Goal: Information Seeking & Learning: Learn about a topic

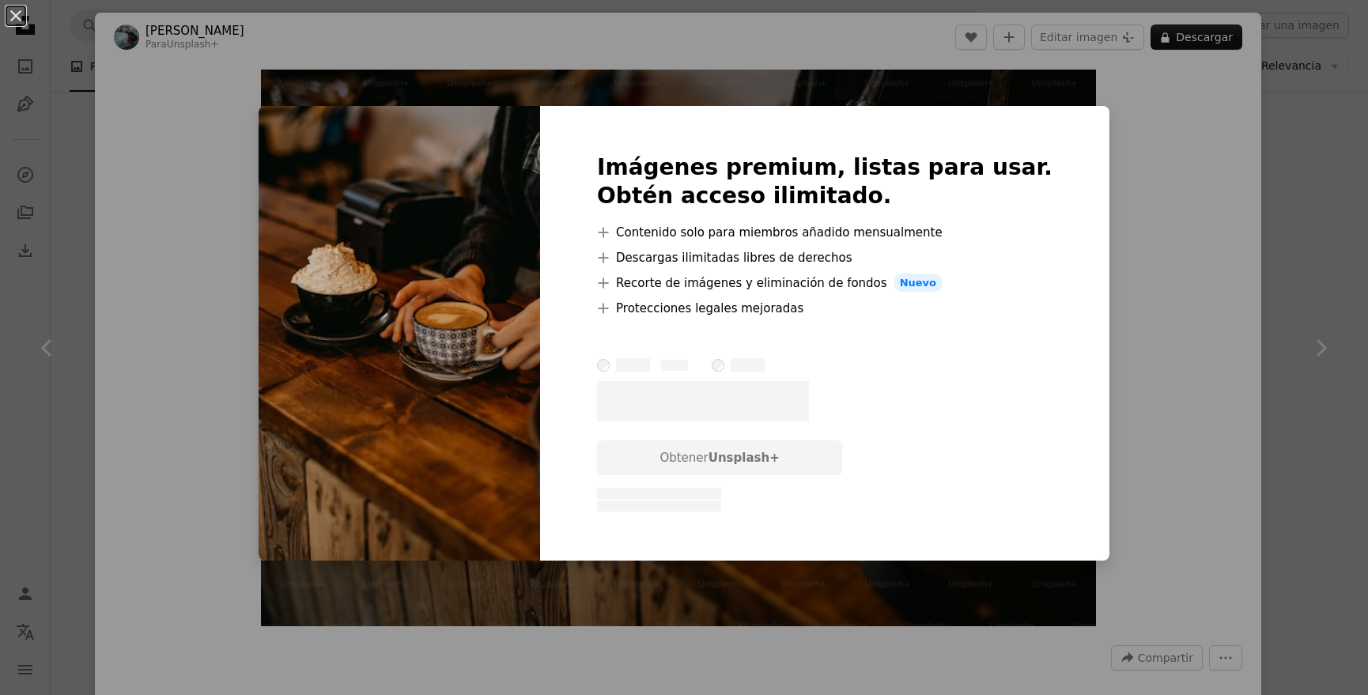
scroll to position [153, 0]
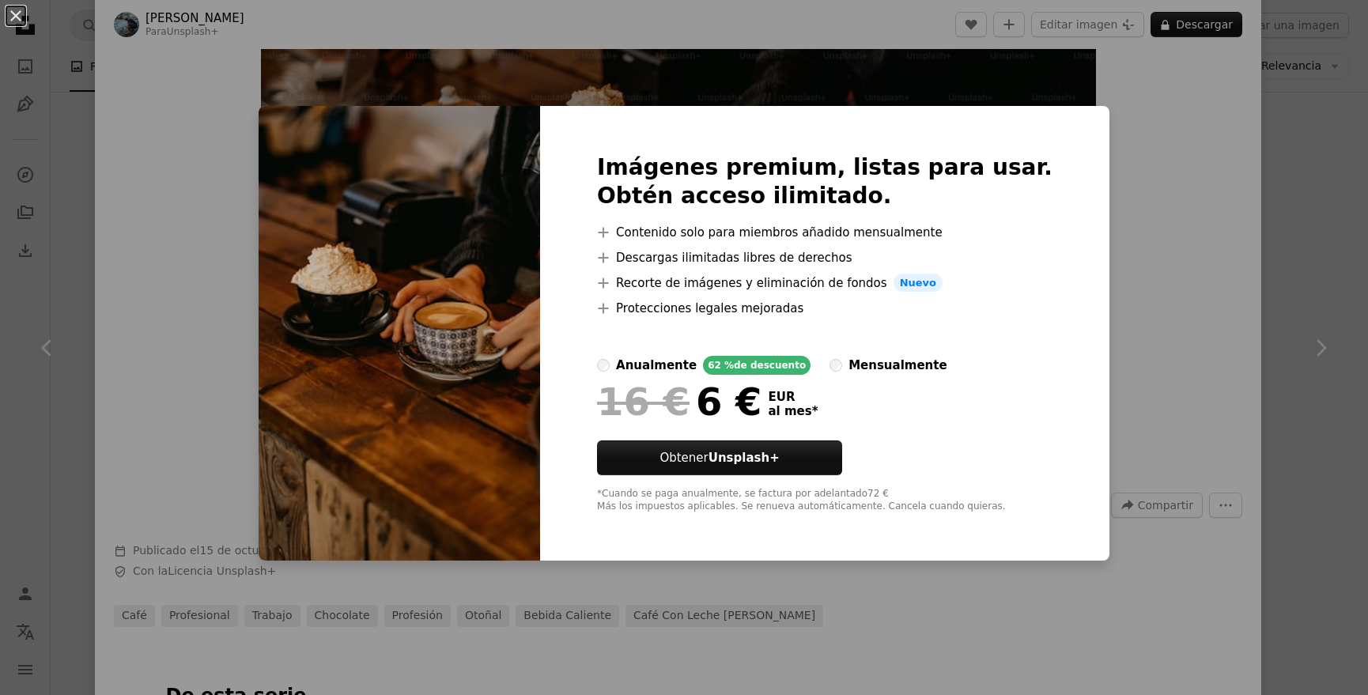
click at [1133, 191] on div "An X shape Imágenes premium, listas para usar. Obtén acceso ilimitado. A plus s…" at bounding box center [684, 347] width 1368 height 695
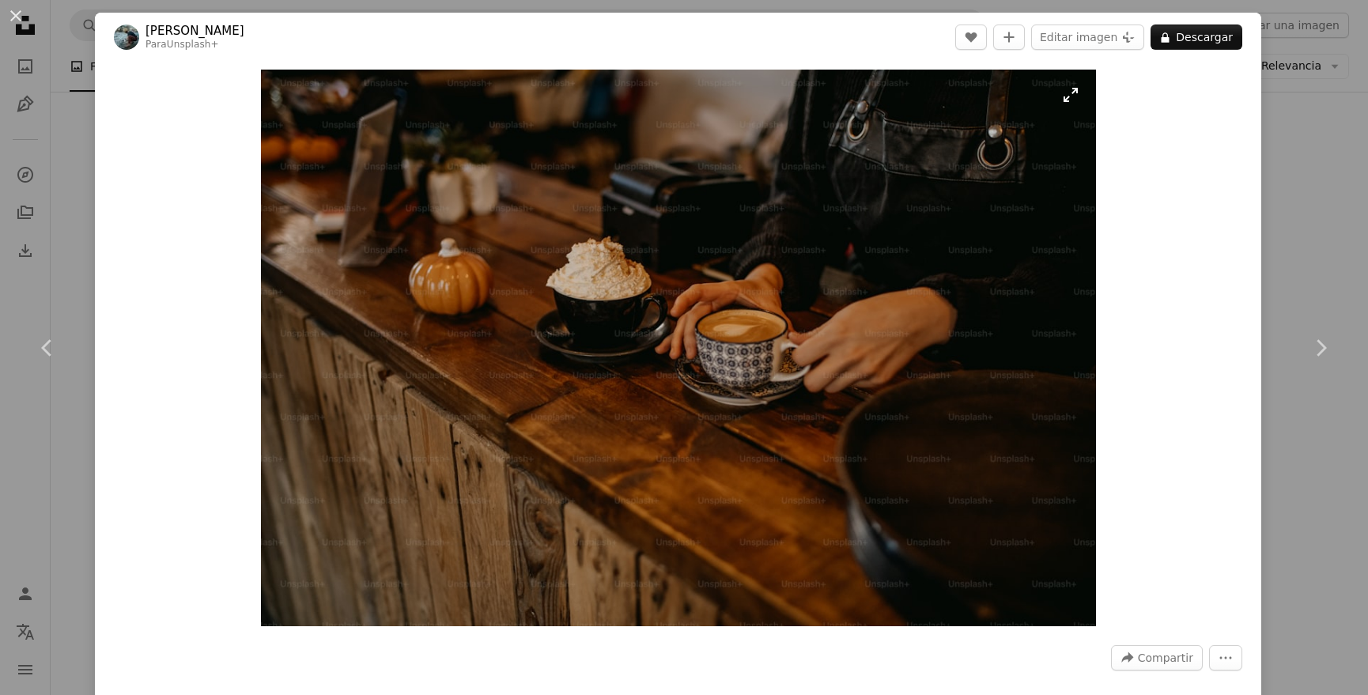
click at [1079, 97] on img "Ampliar en esta imagen" at bounding box center [678, 348] width 835 height 557
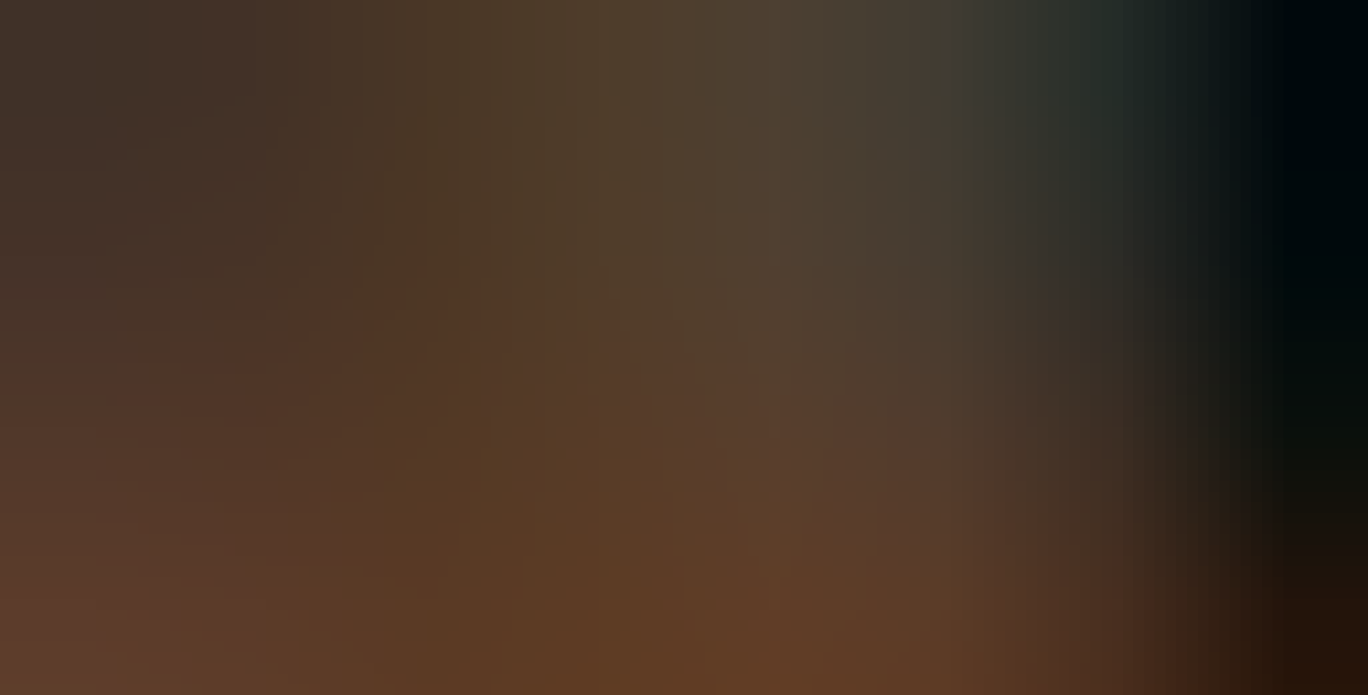
scroll to position [109, 0]
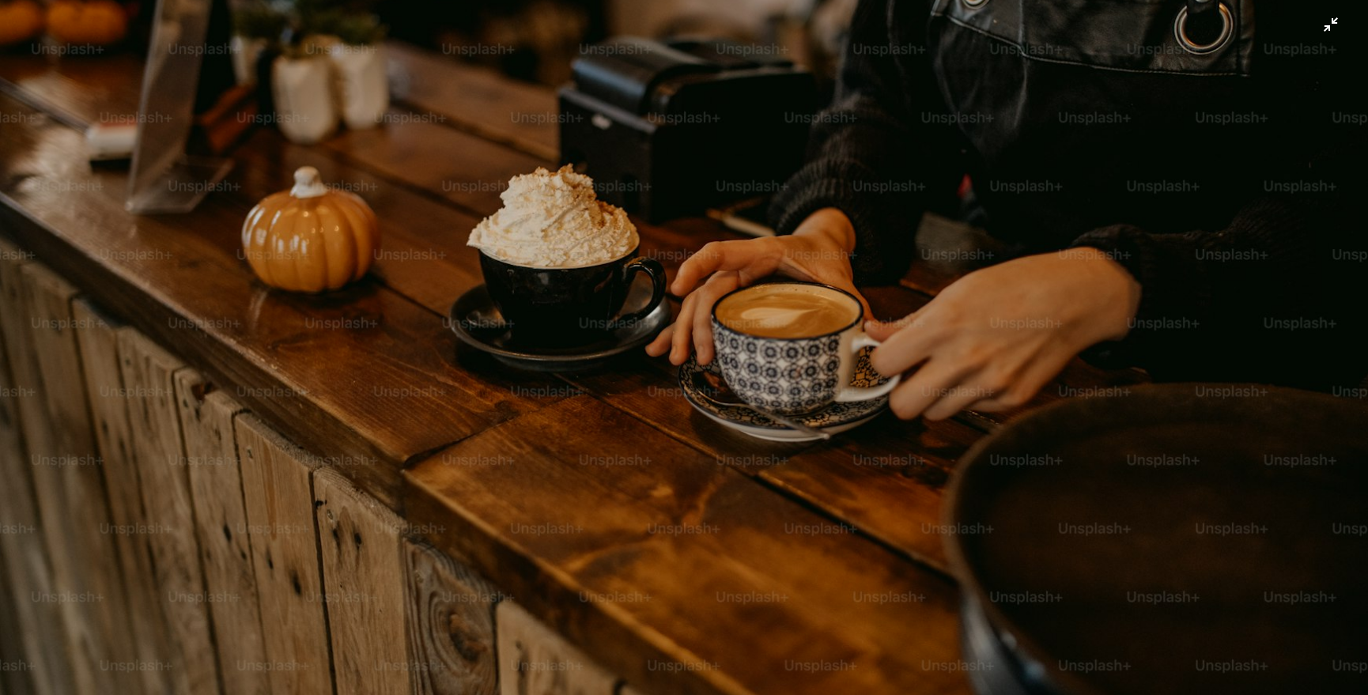
click at [1079, 97] on img "Reducir el zoom en esta imagen" at bounding box center [684, 346] width 1370 height 913
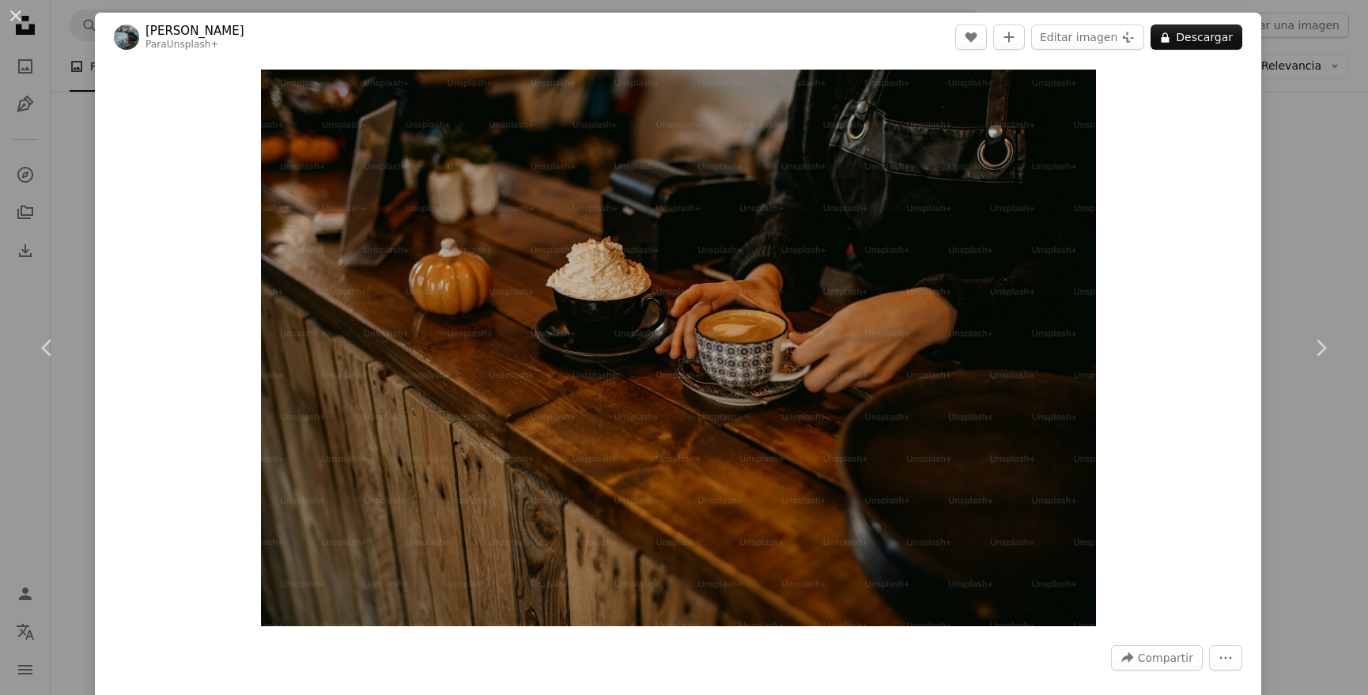
click at [84, 138] on div "An X shape Chevron left Chevron right [PERSON_NAME] Para Unsplash+ A heart A pl…" at bounding box center [684, 347] width 1368 height 695
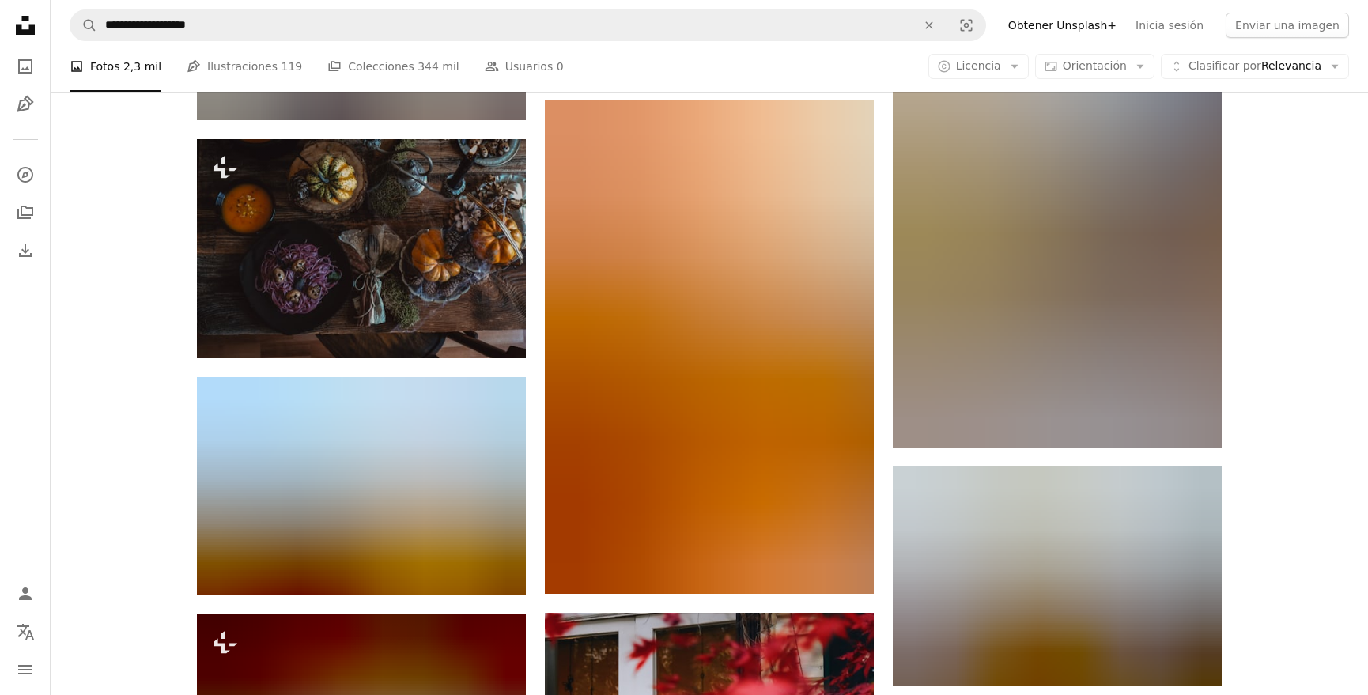
scroll to position [6420, 0]
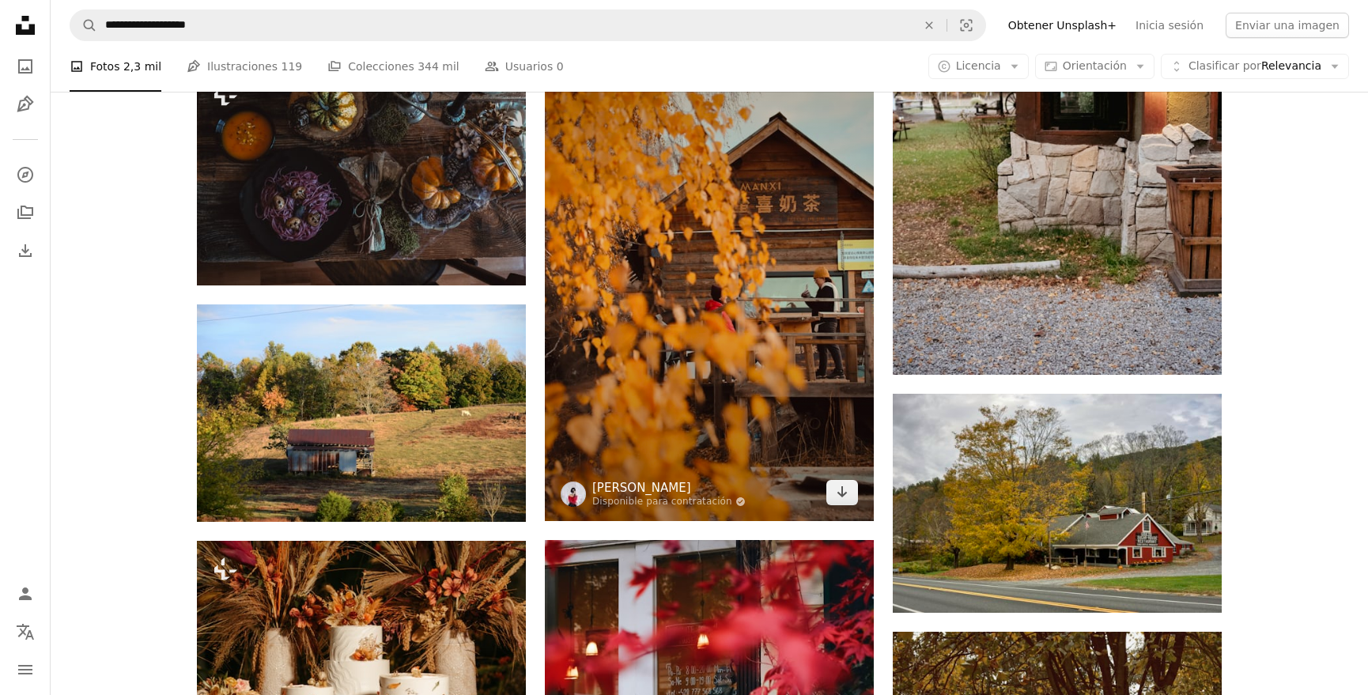
click at [672, 484] on link "[PERSON_NAME]" at bounding box center [668, 488] width 153 height 16
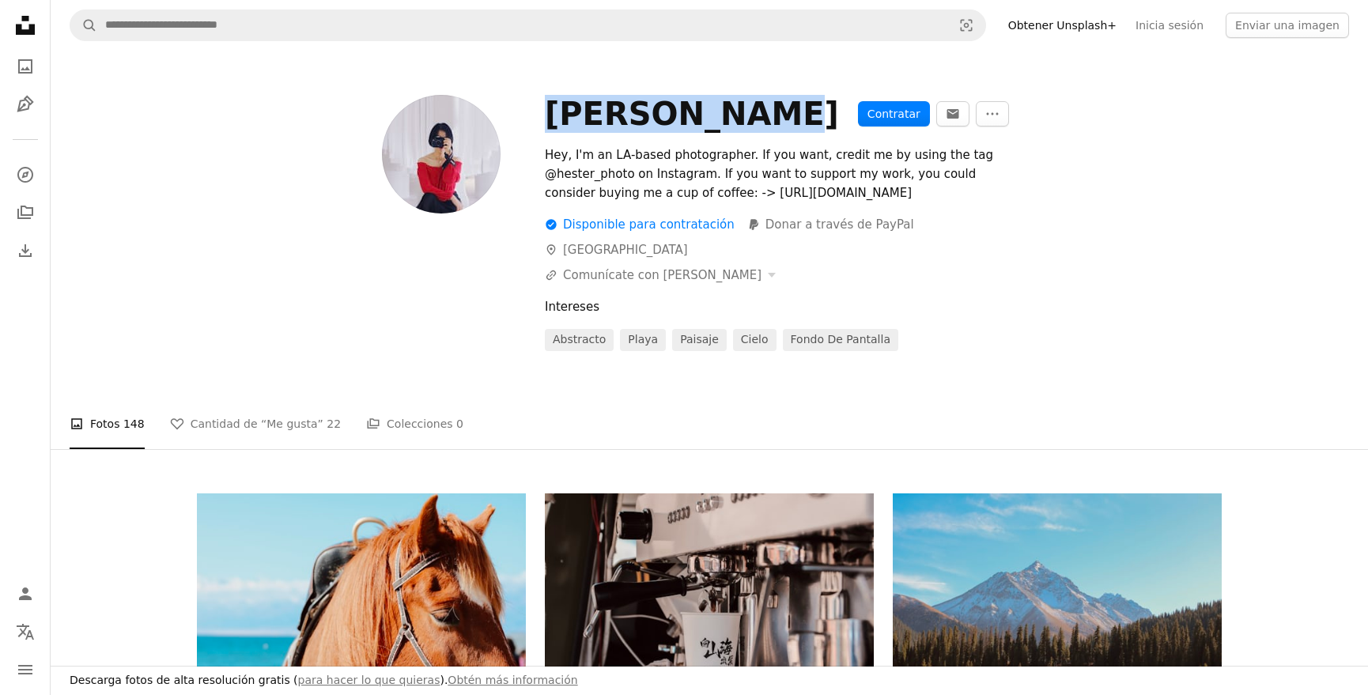
drag, startPoint x: 740, startPoint y: 117, endPoint x: 550, endPoint y: 115, distance: 189.8
click at [550, 115] on div "[PERSON_NAME] Contratar An envelope More Actions" at bounding box center [883, 114] width 677 height 38
copy div "[PERSON_NAME]"
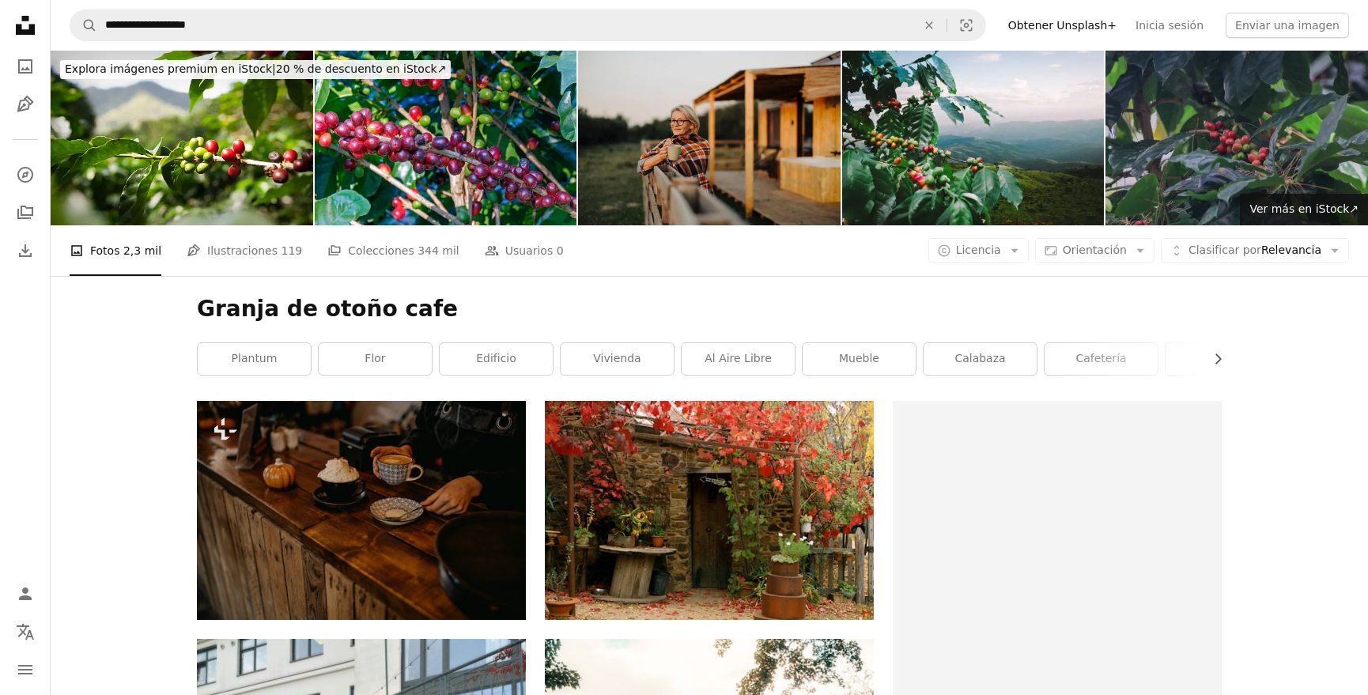
scroll to position [6420, 0]
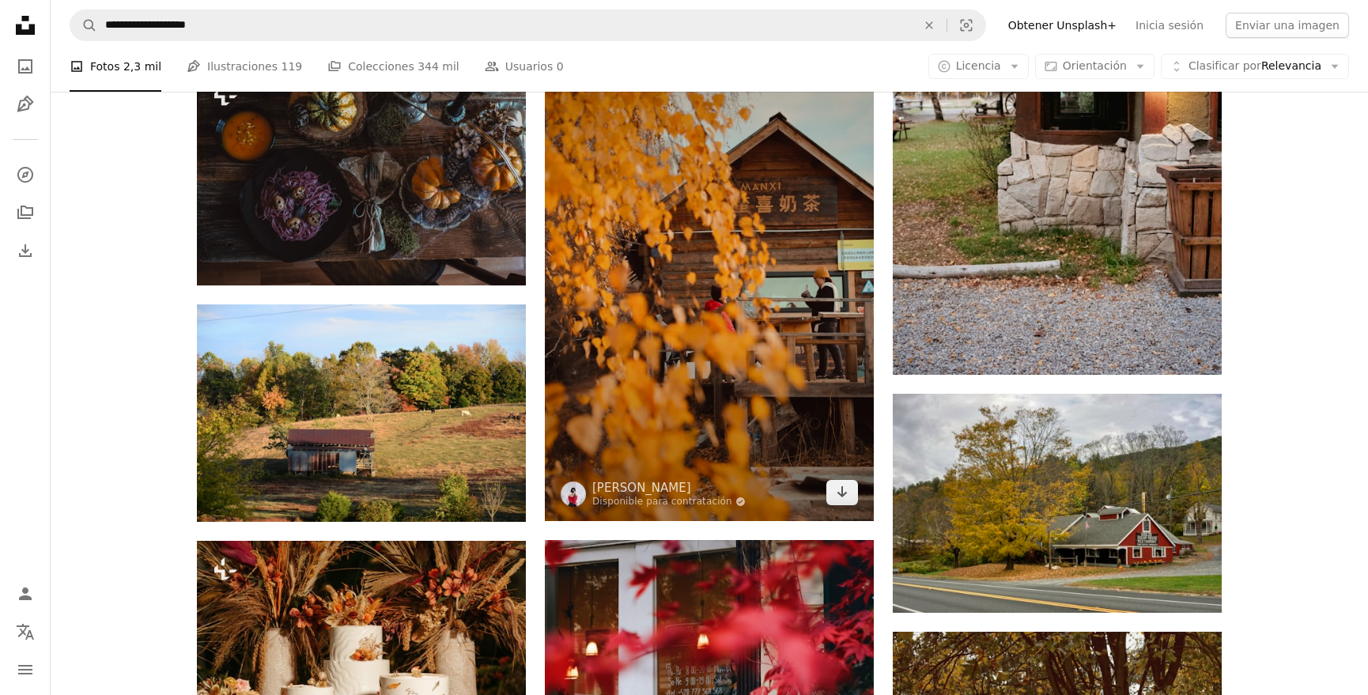
click at [725, 234] on img at bounding box center [709, 274] width 329 height 493
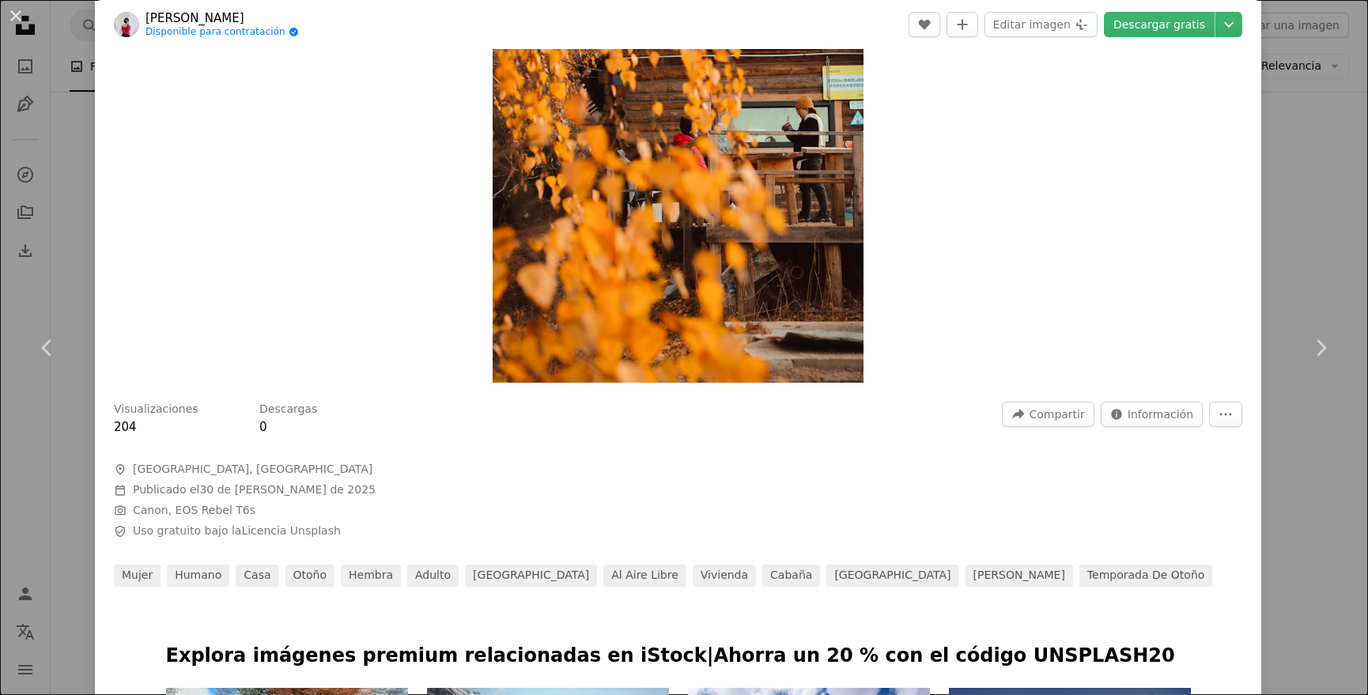
scroll to position [325, 0]
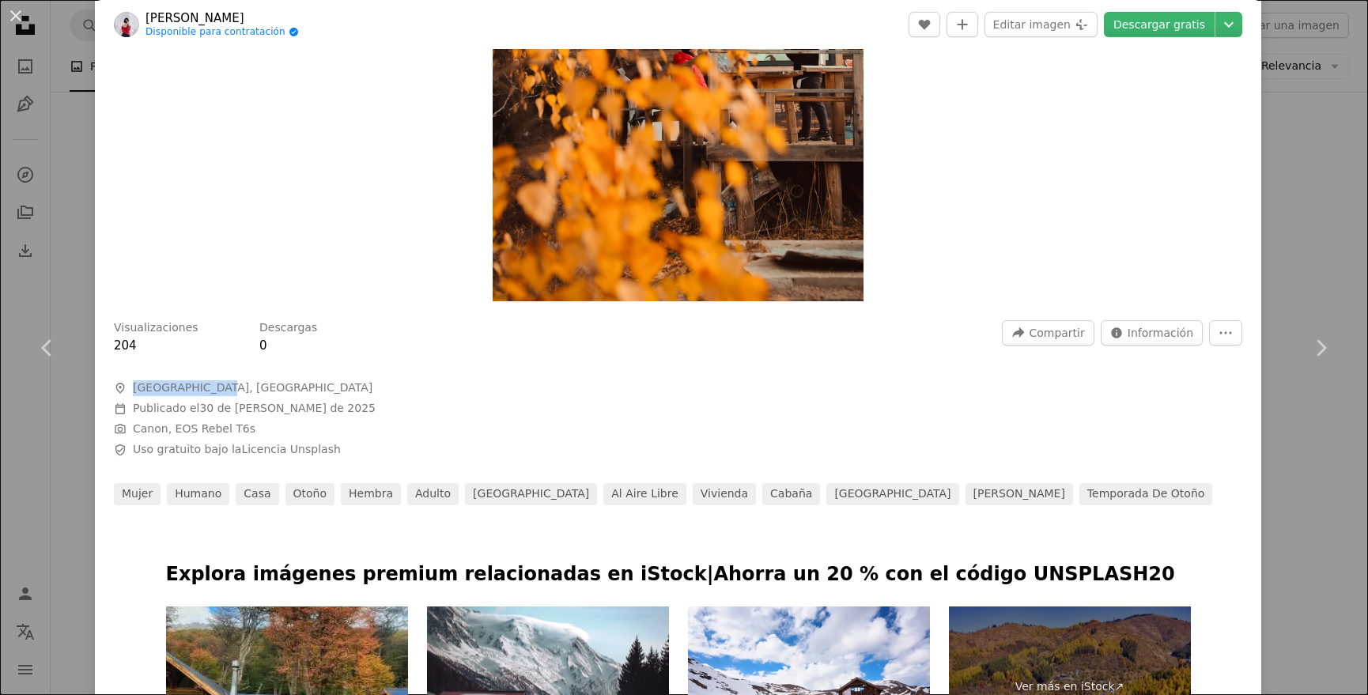
drag, startPoint x: 207, startPoint y: 387, endPoint x: 134, endPoint y: 387, distance: 73.5
click at [134, 387] on span "[GEOGRAPHIC_DATA], [GEOGRAPHIC_DATA]" at bounding box center [253, 388] width 240 height 16
copy span "[GEOGRAPHIC_DATA], [GEOGRAPHIC_DATA]"
click at [15, 13] on button "An X shape" at bounding box center [15, 15] width 19 height 19
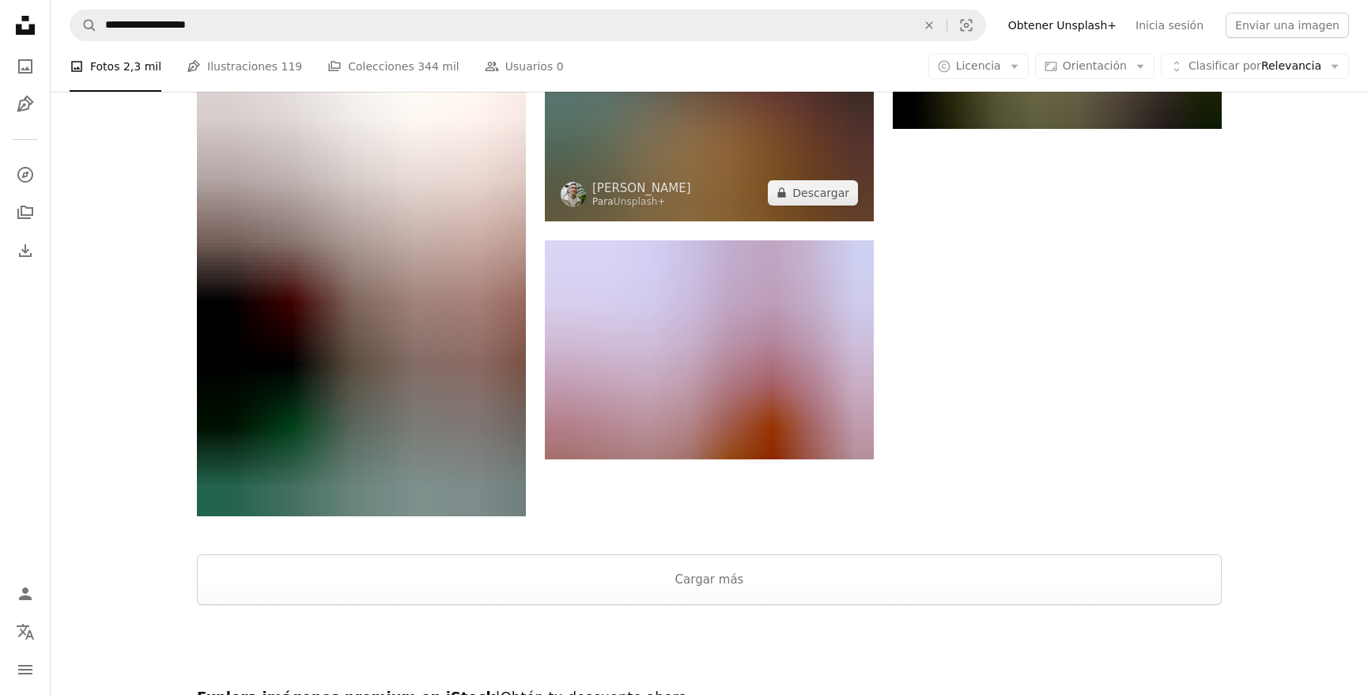
scroll to position [10536, 0]
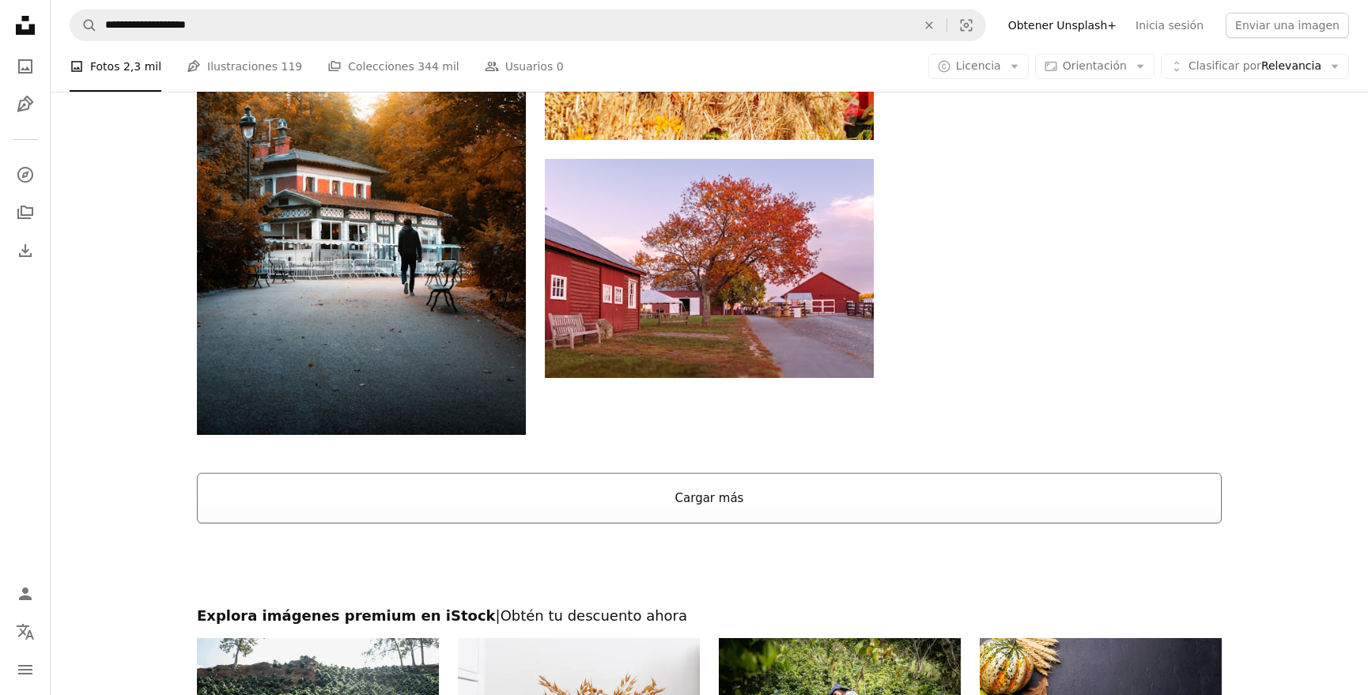
click at [703, 493] on button "Cargar más" at bounding box center [709, 498] width 1025 height 51
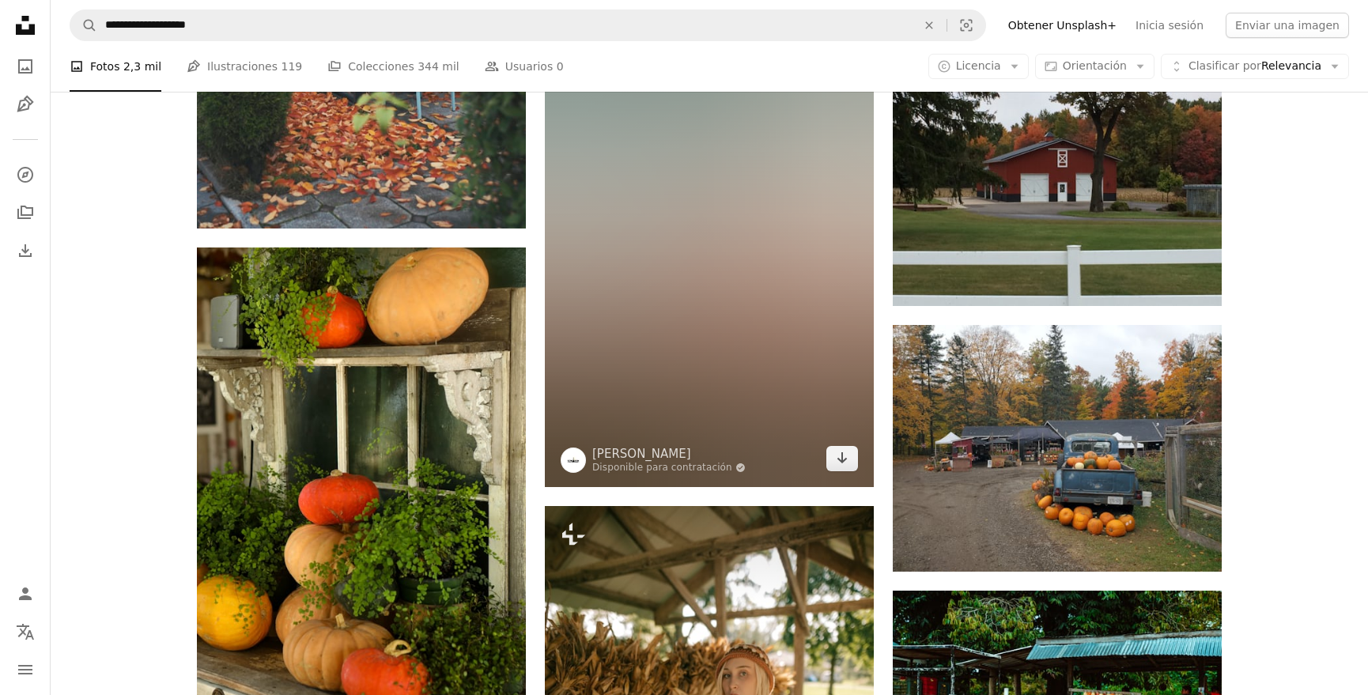
scroll to position [11898, 0]
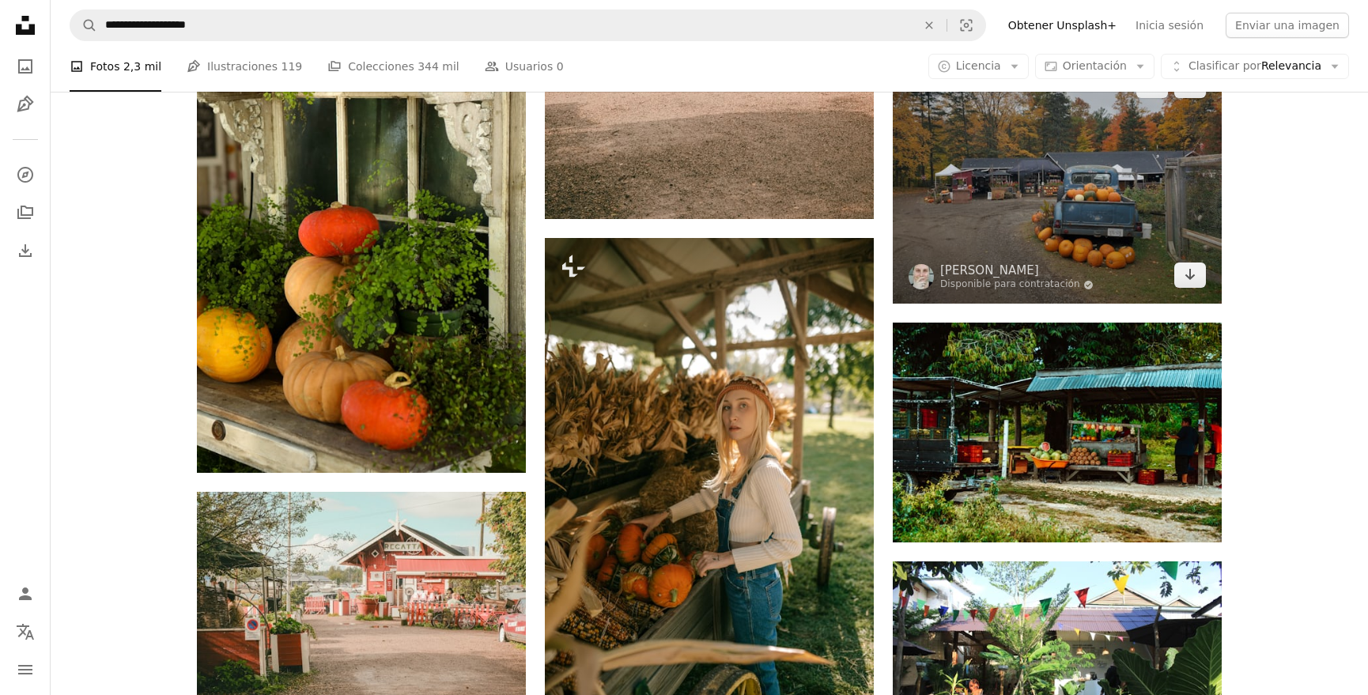
click at [989, 204] on img at bounding box center [1057, 180] width 329 height 247
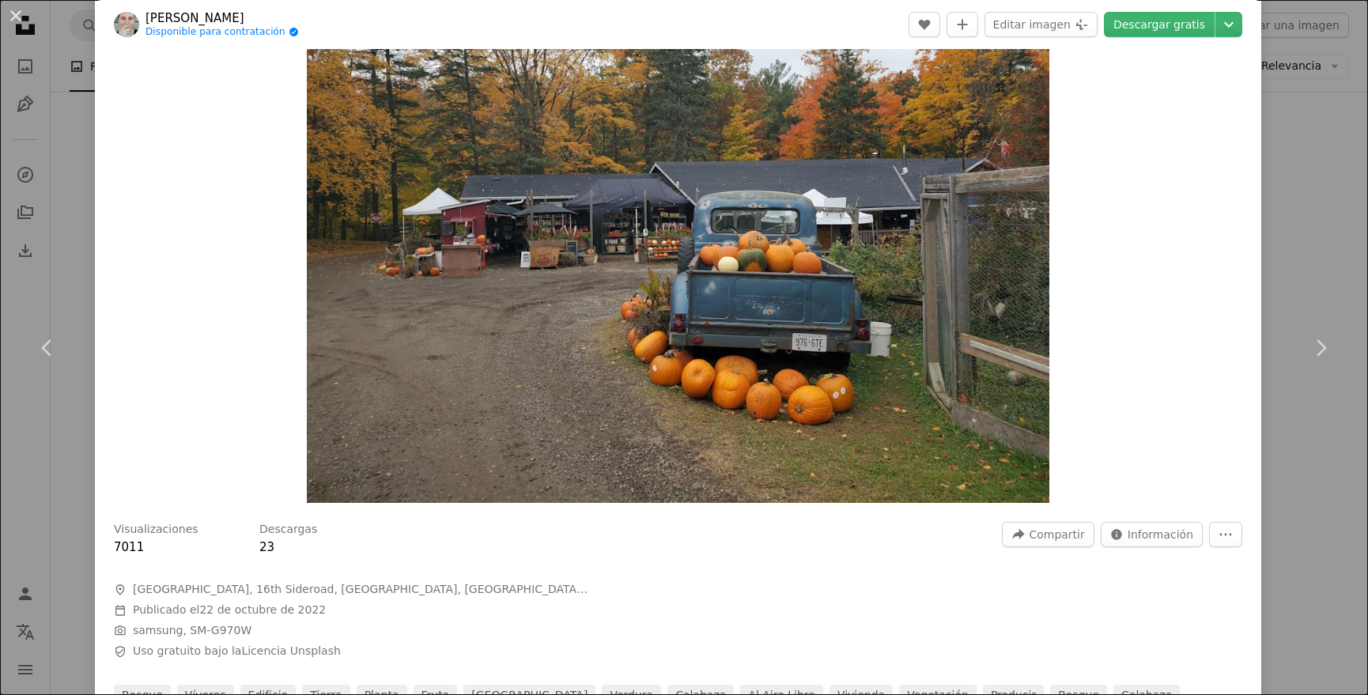
scroll to position [142, 0]
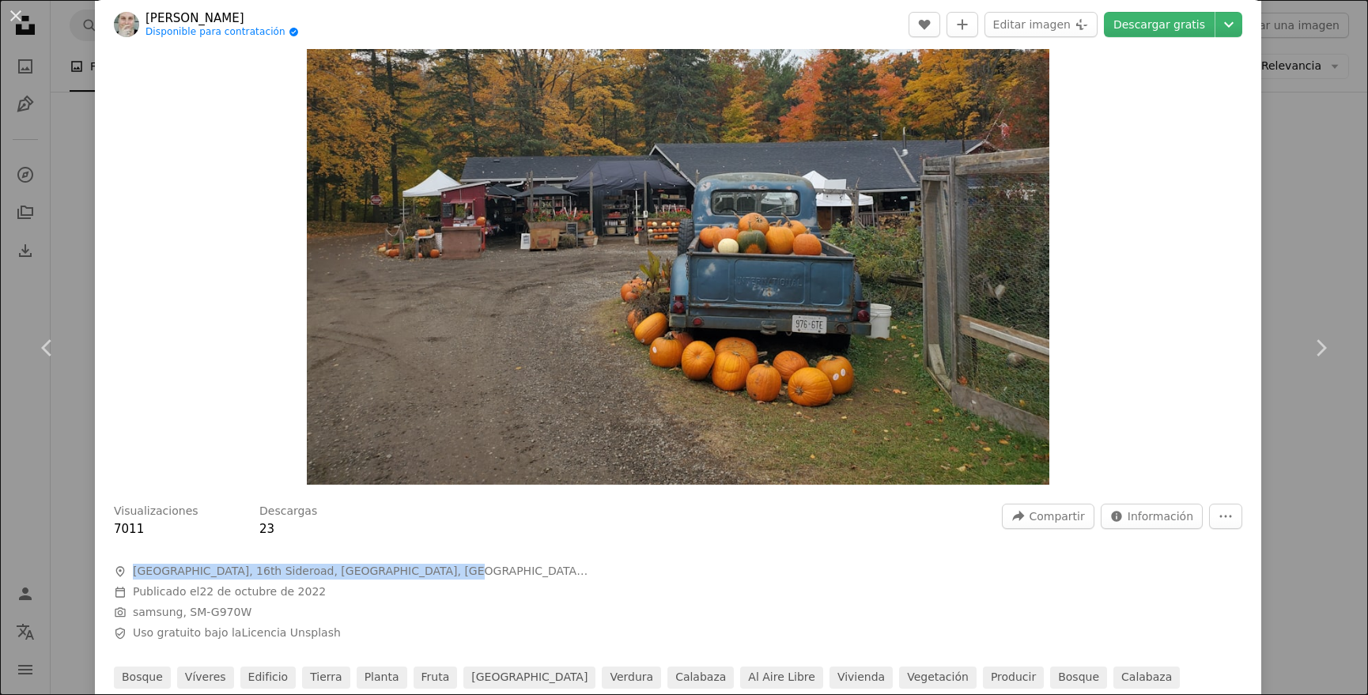
drag, startPoint x: 134, startPoint y: 568, endPoint x: 429, endPoint y: 572, distance: 295.0
click at [429, 572] on span "[GEOGRAPHIC_DATA], 16th Sideroad, [GEOGRAPHIC_DATA], [GEOGRAPHIC_DATA], [GEOGRA…" at bounding box center [360, 572] width 455 height 16
copy span "[GEOGRAPHIC_DATA], 16th Sideroad, [GEOGRAPHIC_DATA], [GEOGRAPHIC_DATA], [GEOGRA…"
click at [20, 16] on button "An X shape" at bounding box center [15, 15] width 19 height 19
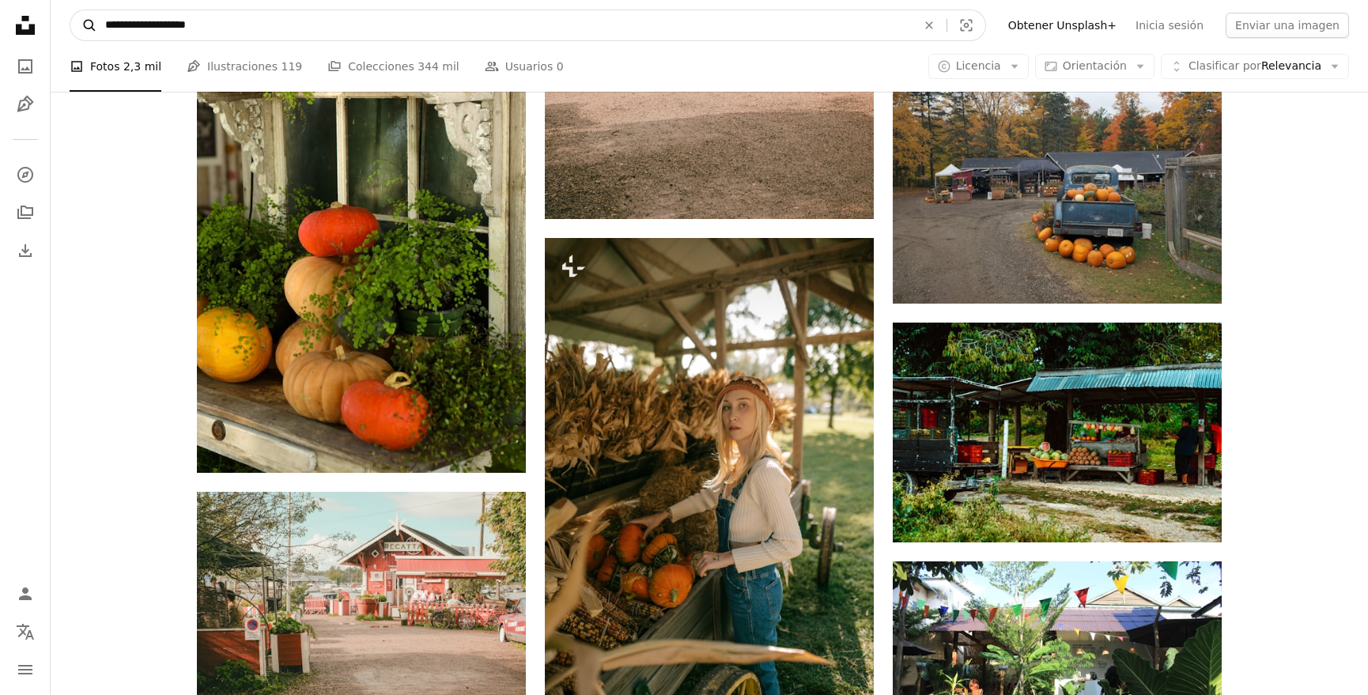
drag, startPoint x: 271, startPoint y: 30, endPoint x: 82, endPoint y: 28, distance: 189.0
click at [73, 28] on form "**********" at bounding box center [528, 25] width 916 height 32
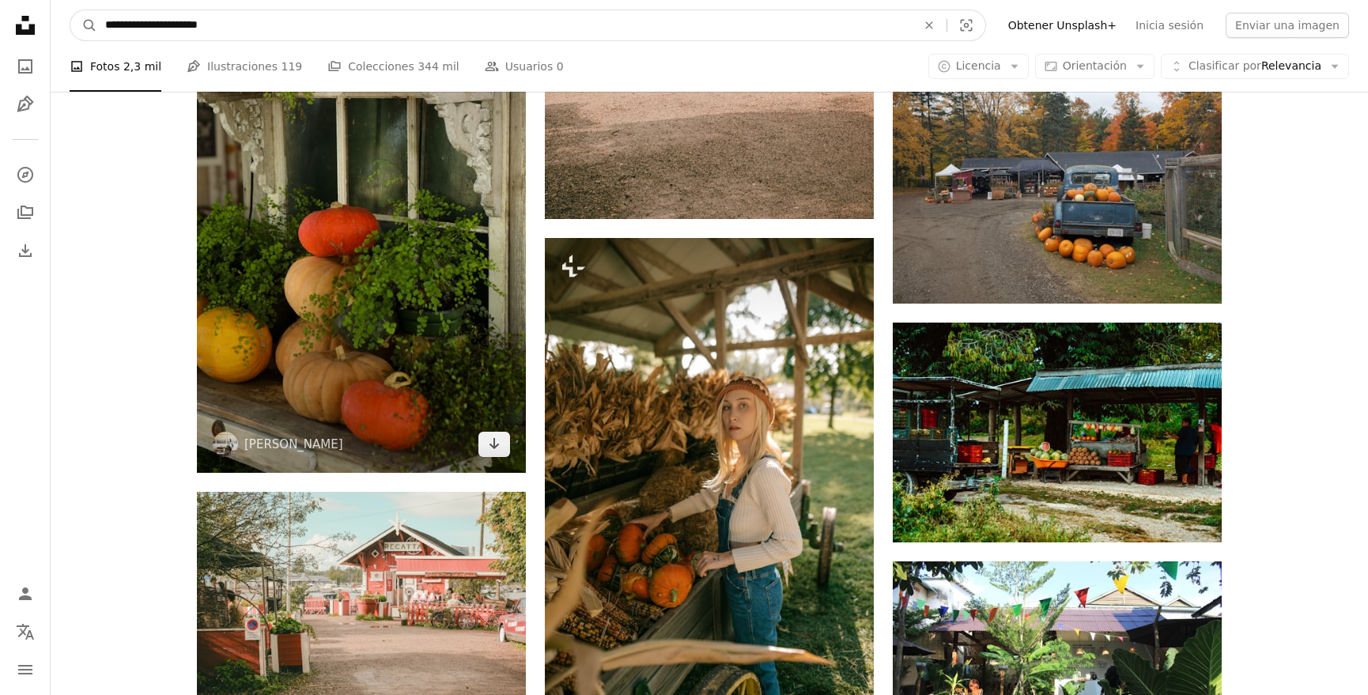
type input "**********"
click at [84, 25] on button "A magnifying glass" at bounding box center [83, 25] width 27 height 30
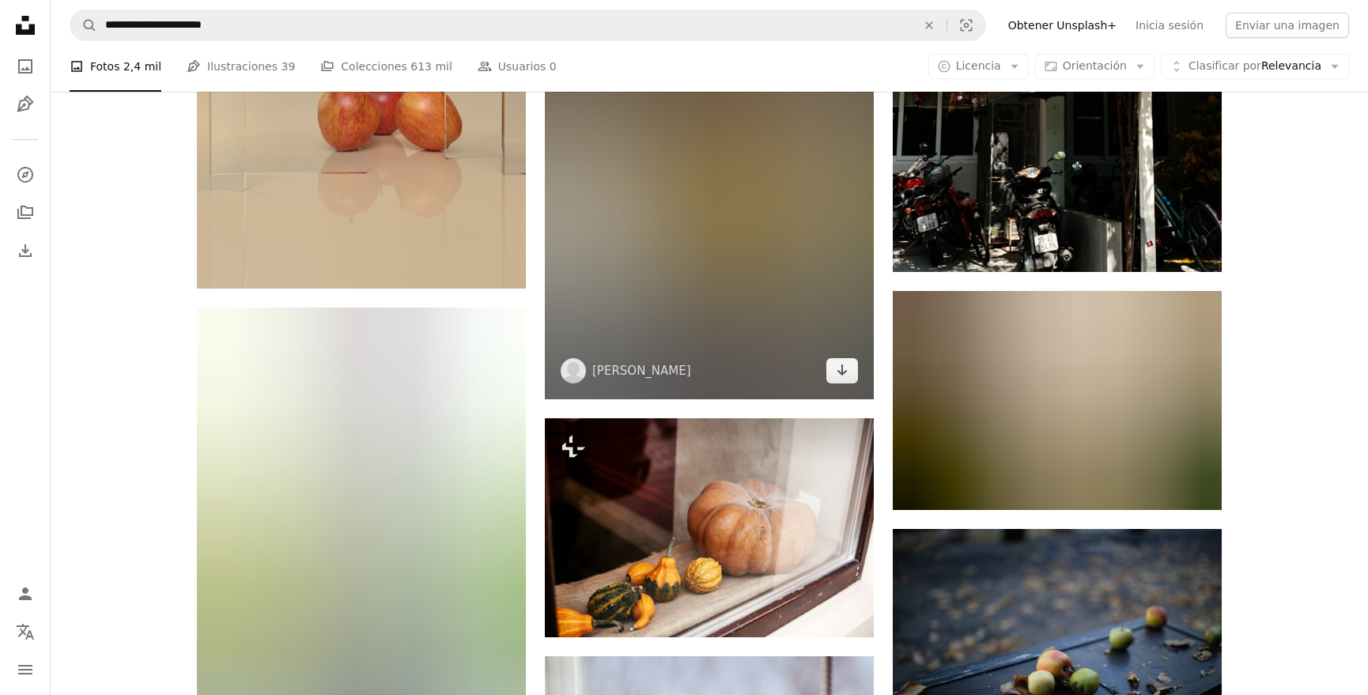
scroll to position [2612, 0]
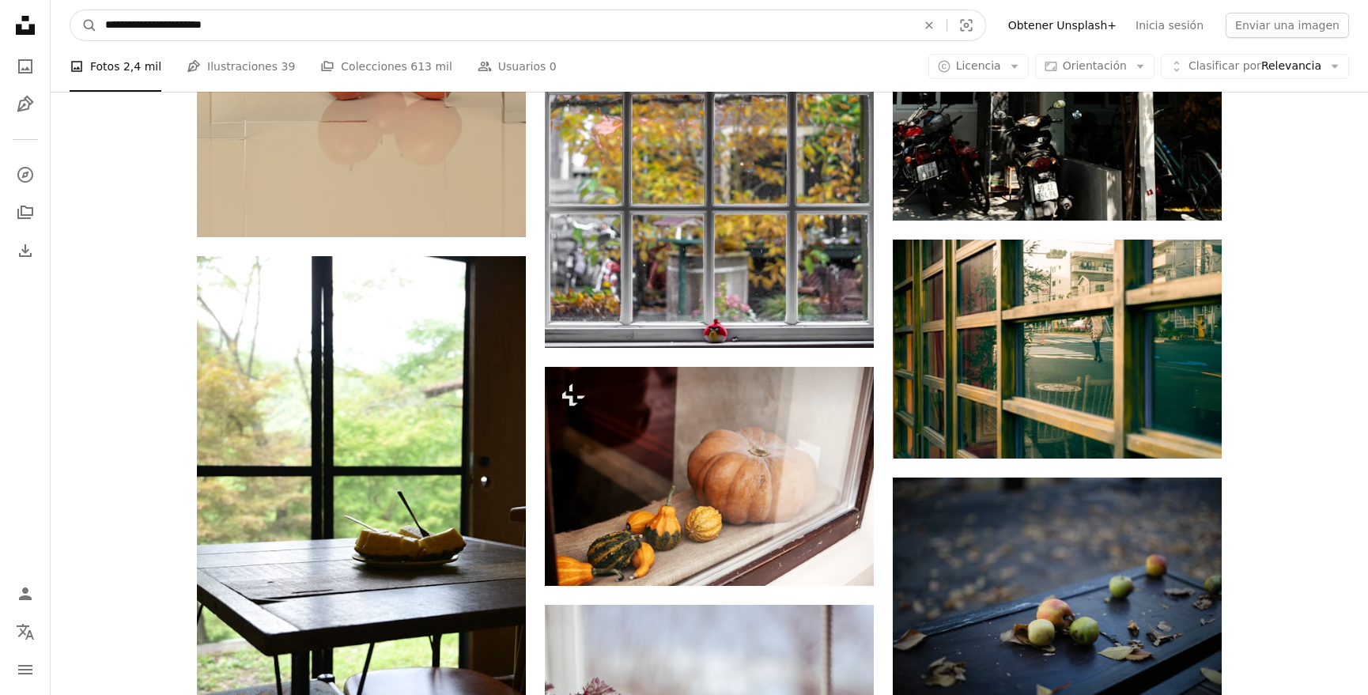
click at [137, 25] on input "**********" at bounding box center [504, 25] width 814 height 30
type input "**********"
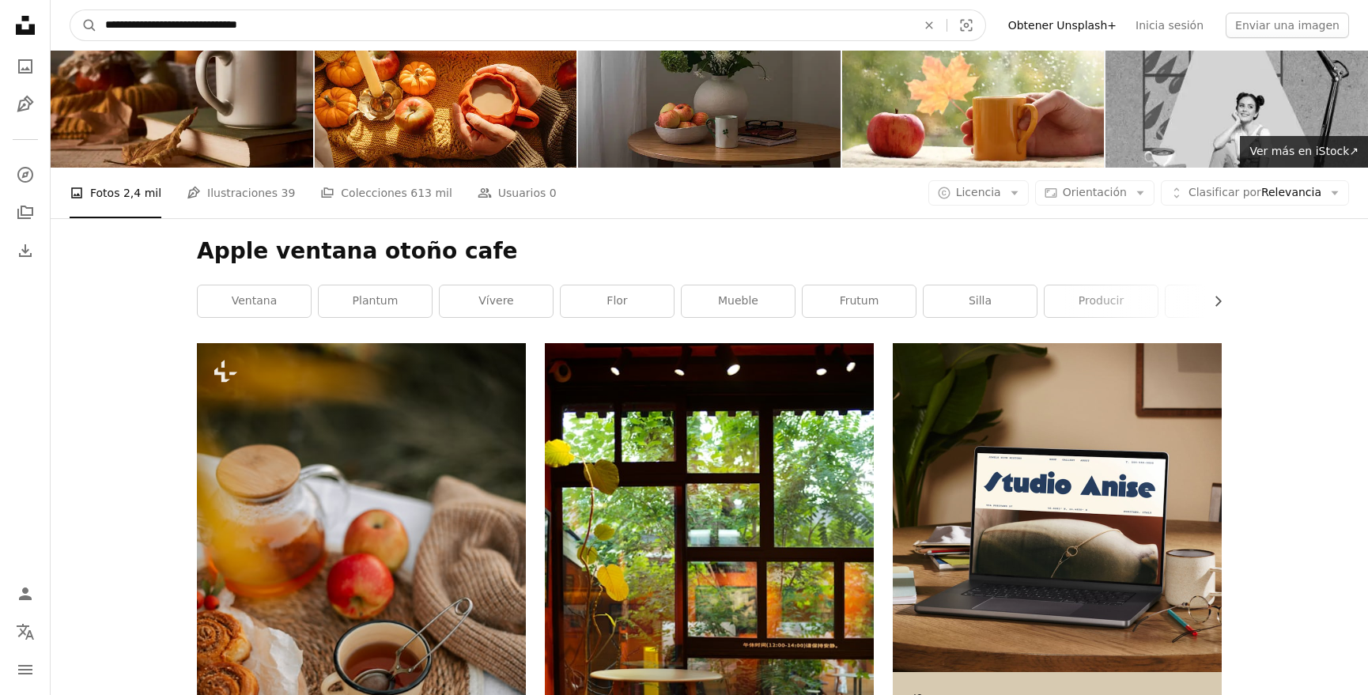
scroll to position [0, 0]
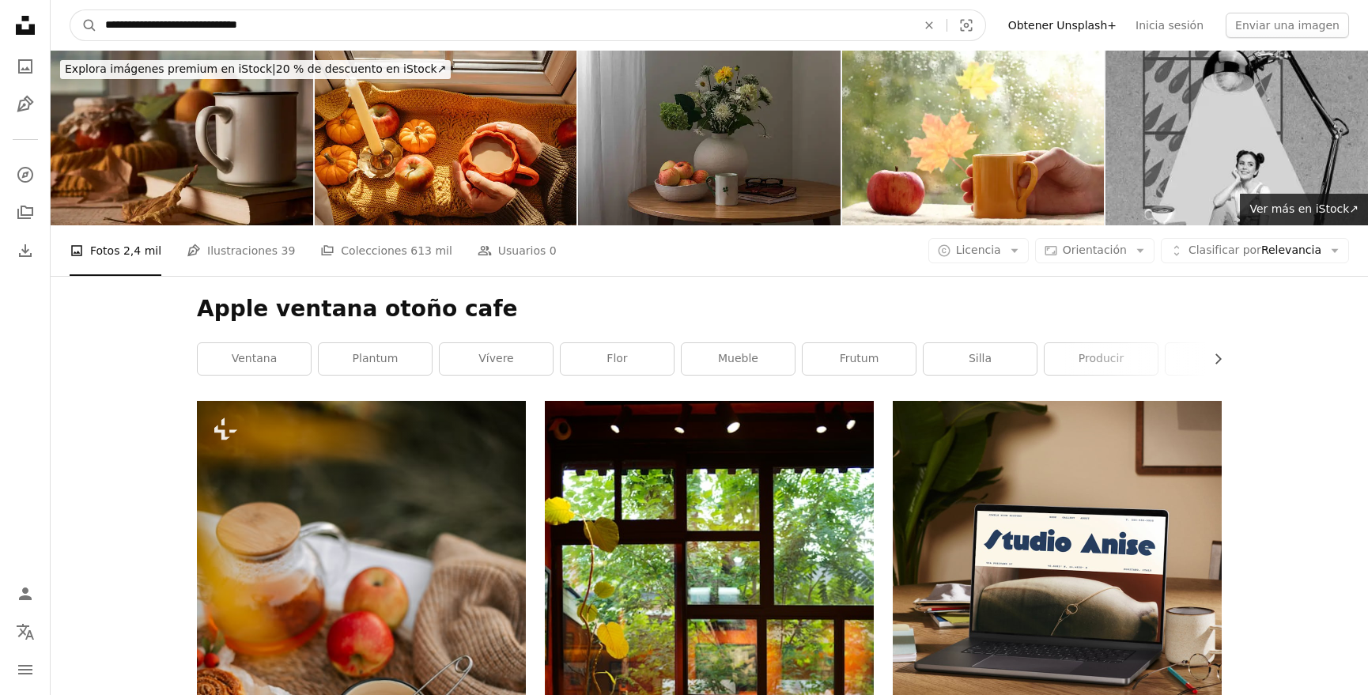
click at [300, 30] on input "**********" at bounding box center [504, 25] width 814 height 30
click at [84, 25] on button "A magnifying glass" at bounding box center [83, 25] width 27 height 30
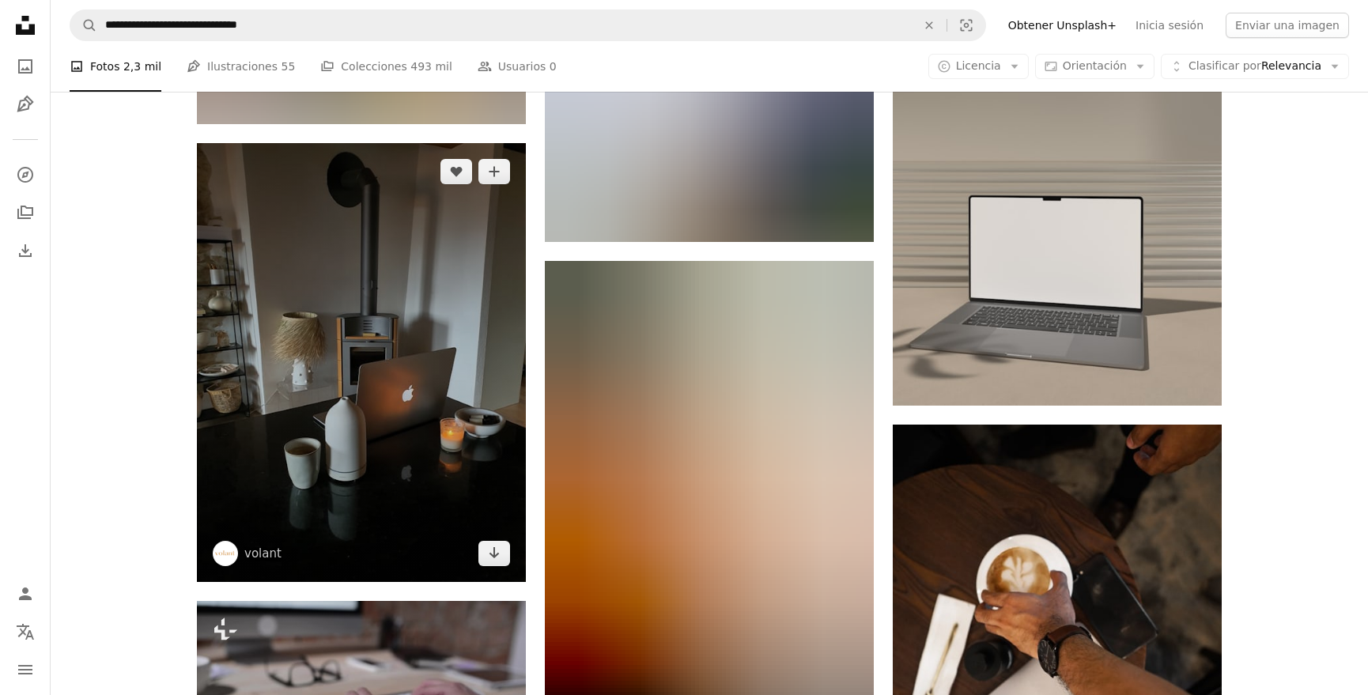
scroll to position [4235, 0]
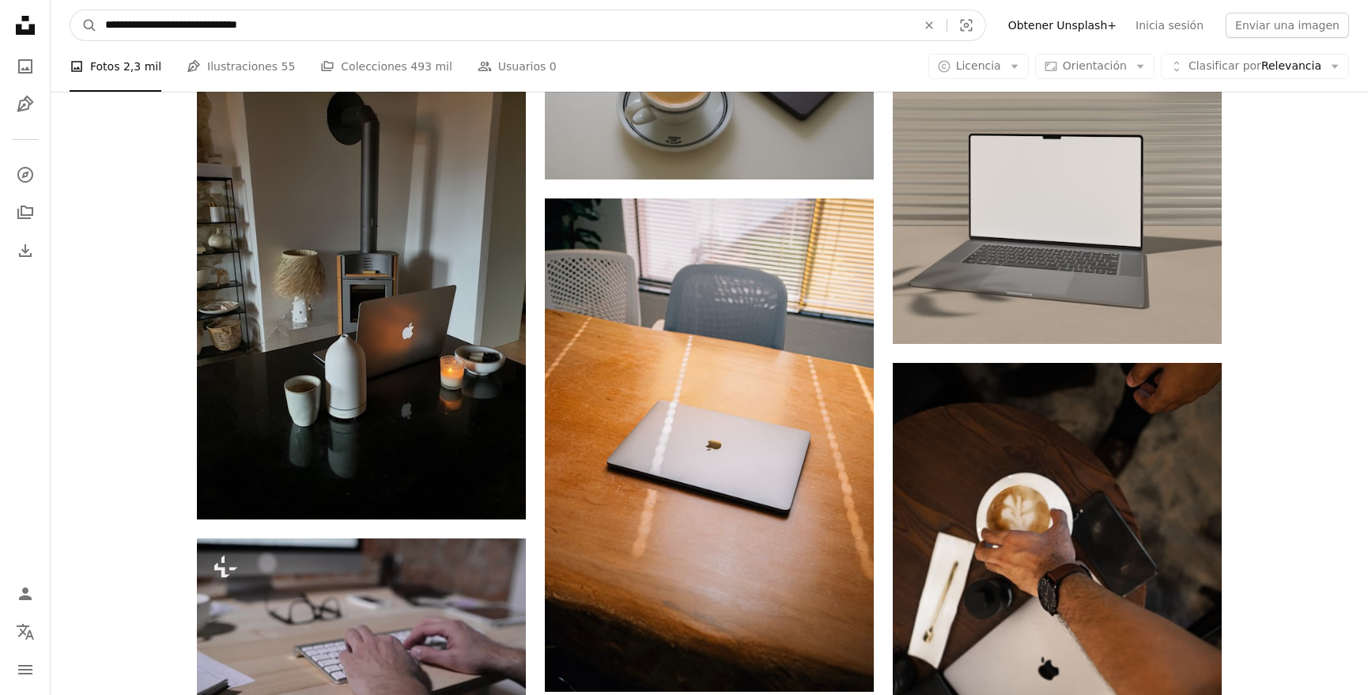
click at [195, 26] on input "**********" at bounding box center [504, 25] width 814 height 30
type input "**********"
click at [84, 25] on button "A magnifying glass" at bounding box center [83, 25] width 27 height 30
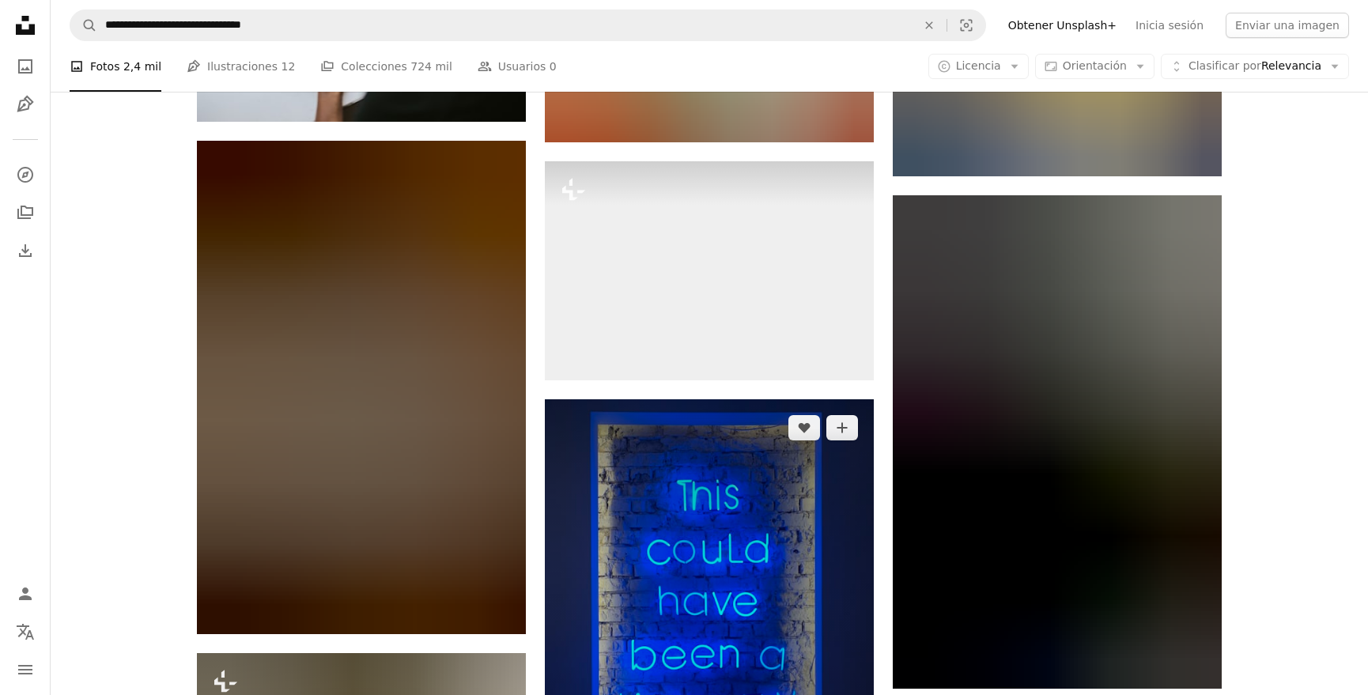
scroll to position [11695, 0]
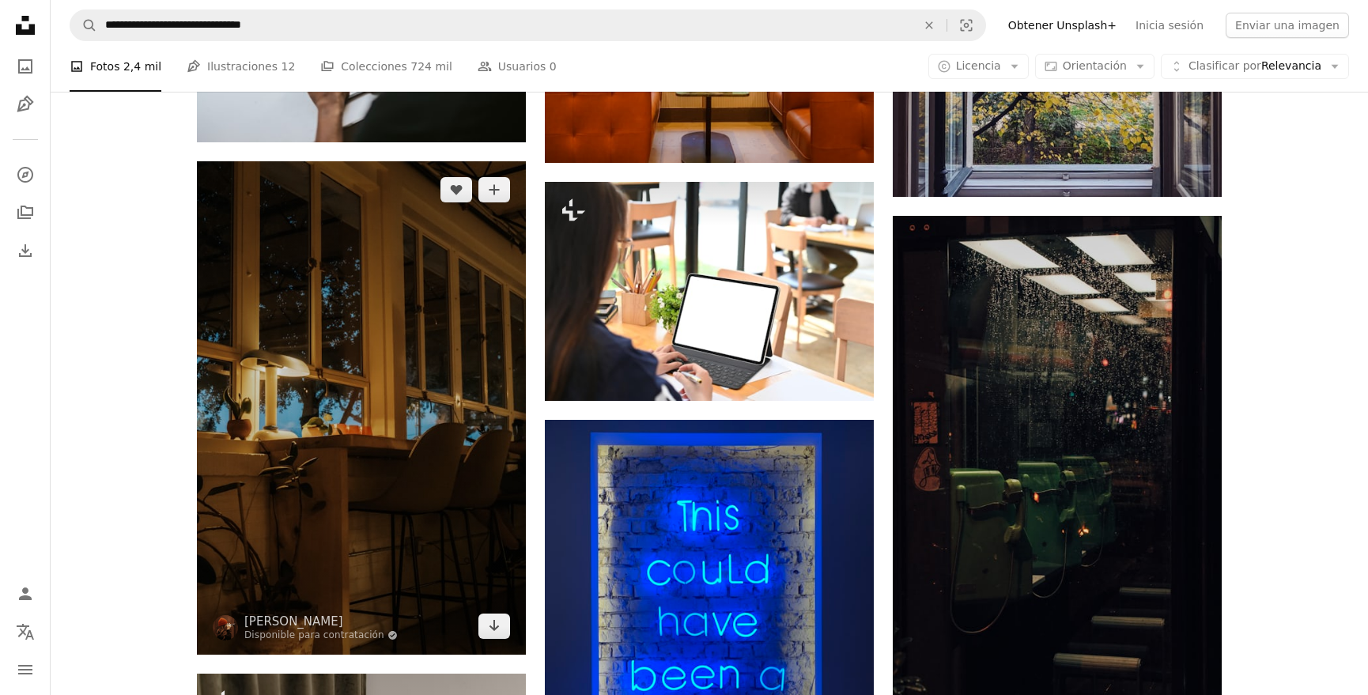
click at [425, 353] on img at bounding box center [361, 407] width 329 height 493
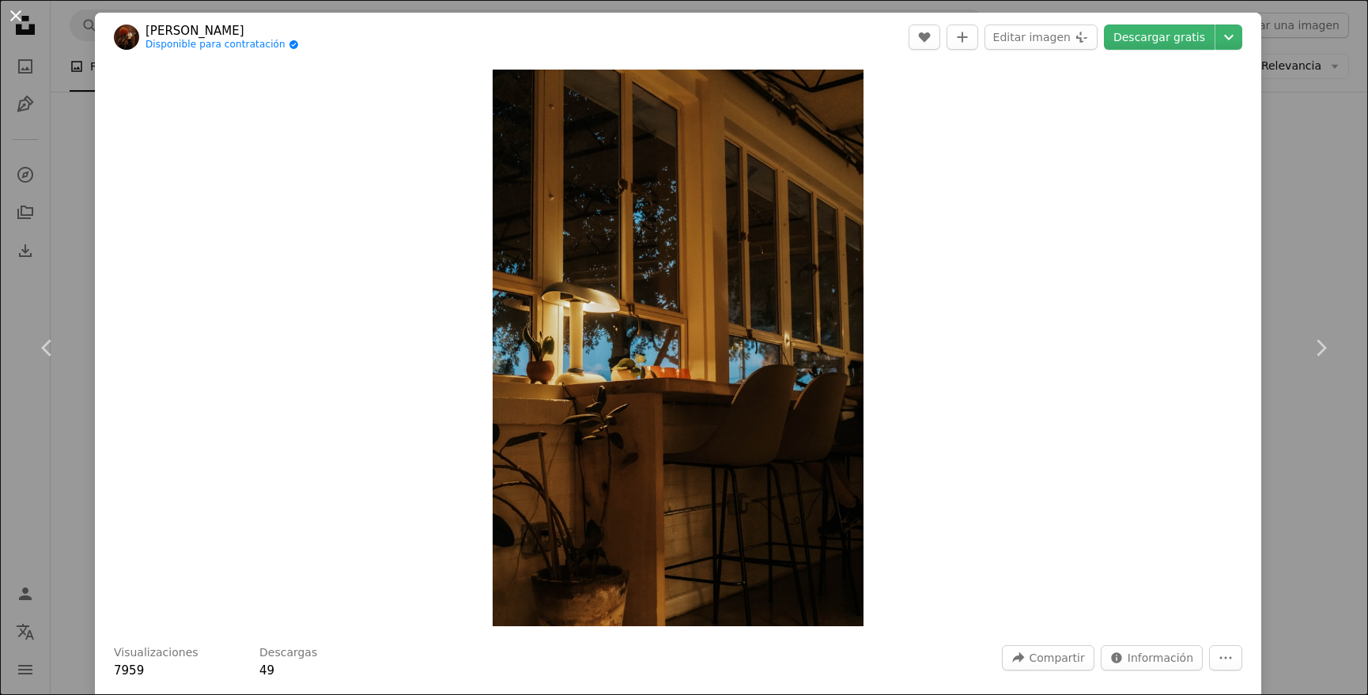
click at [14, 17] on button "An X shape" at bounding box center [15, 15] width 19 height 19
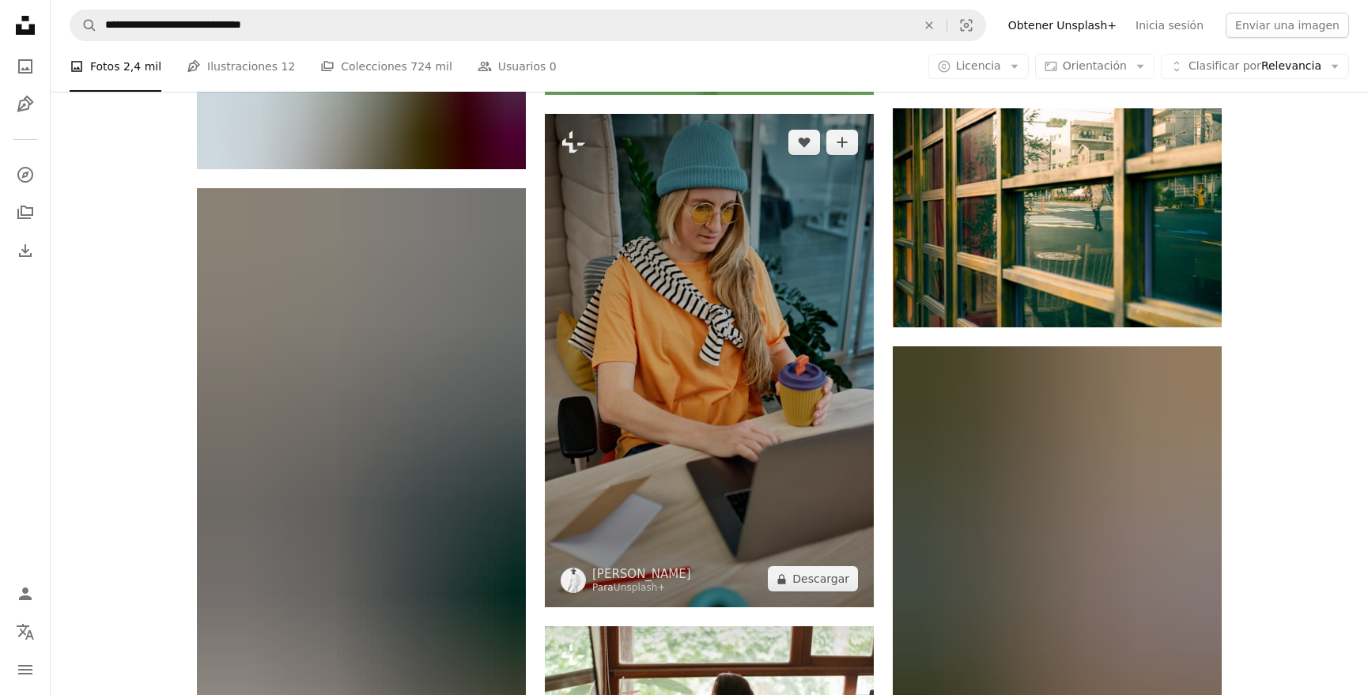
scroll to position [19047, 0]
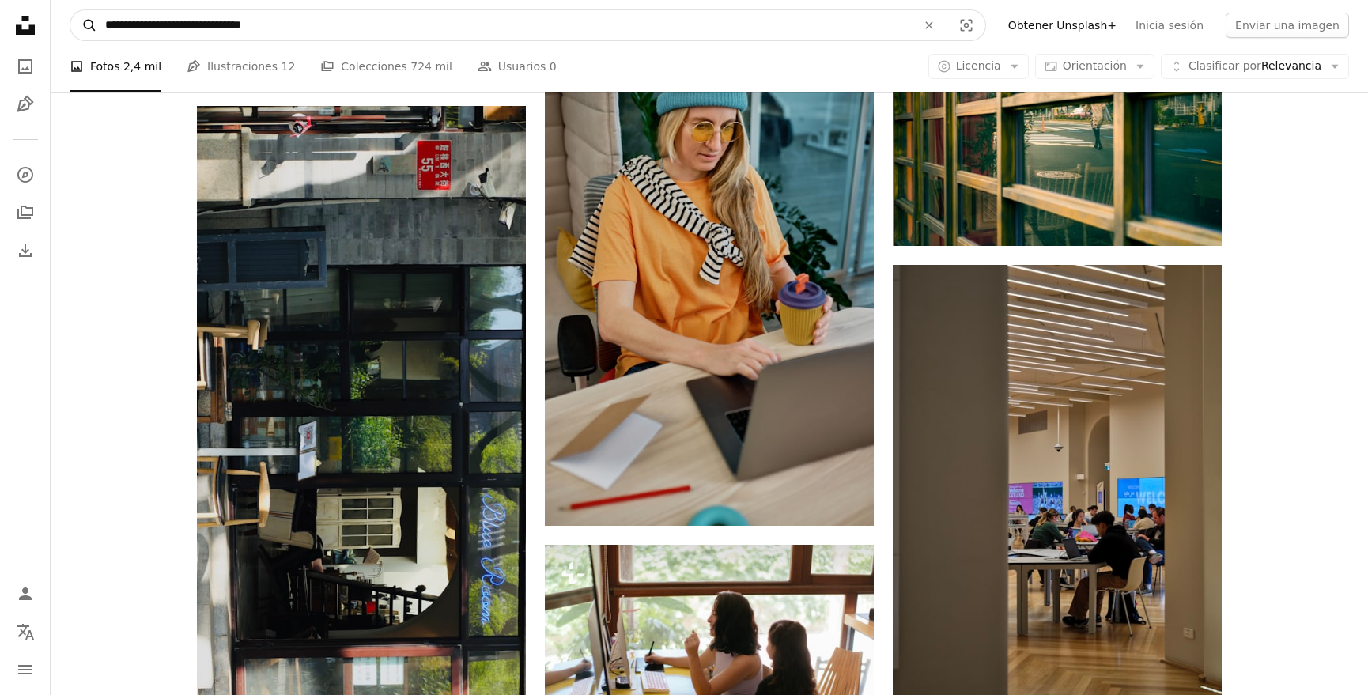
drag, startPoint x: 135, startPoint y: 30, endPoint x: 84, endPoint y: 24, distance: 51.8
click at [85, 24] on form "**********" at bounding box center [528, 25] width 916 height 32
type input "**********"
click at [84, 25] on button "A magnifying glass" at bounding box center [83, 25] width 27 height 30
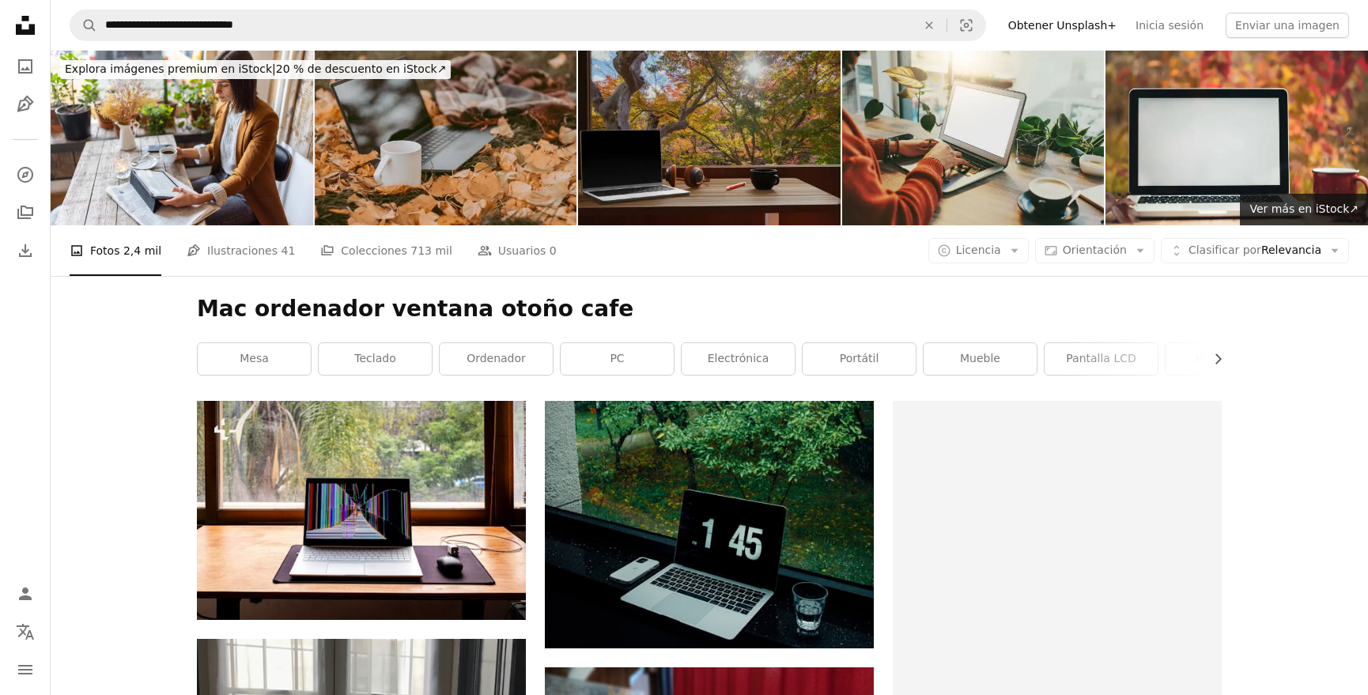
click at [440, 157] on img at bounding box center [446, 138] width 263 height 175
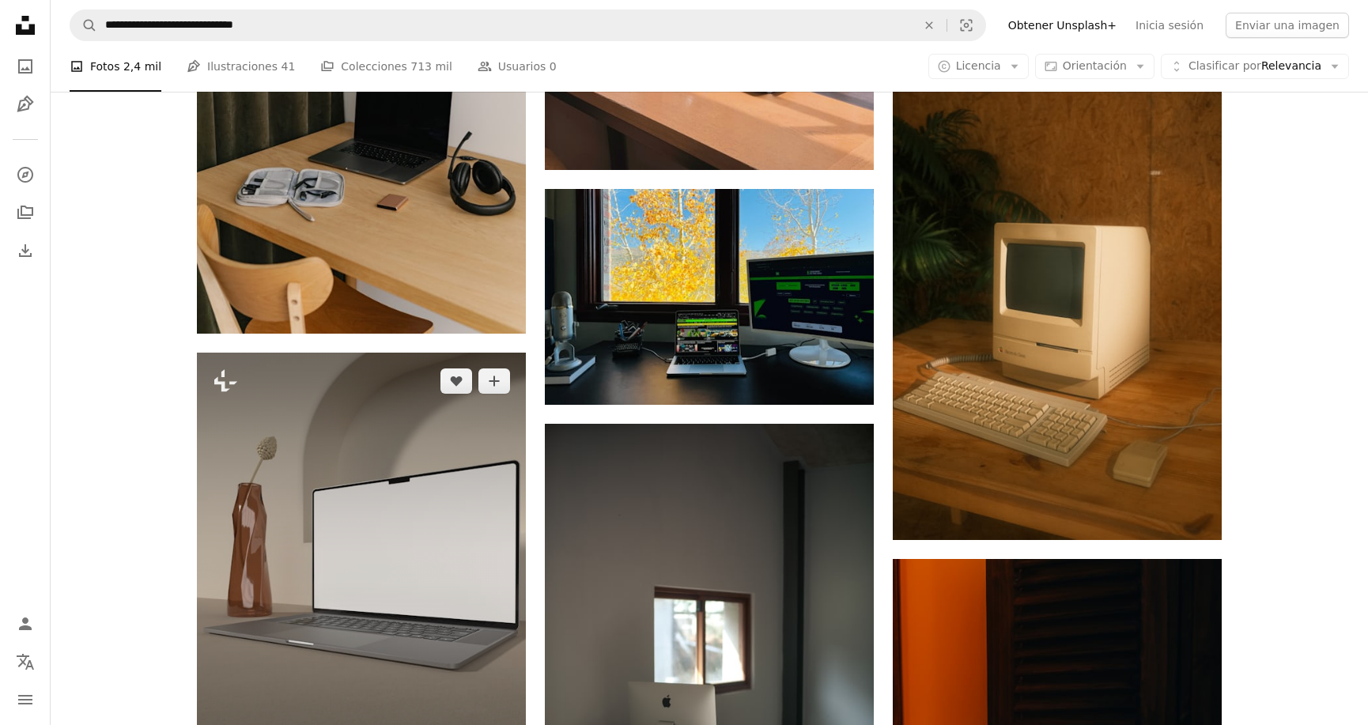
scroll to position [2186, 0]
